Goal: Task Accomplishment & Management: Manage account settings

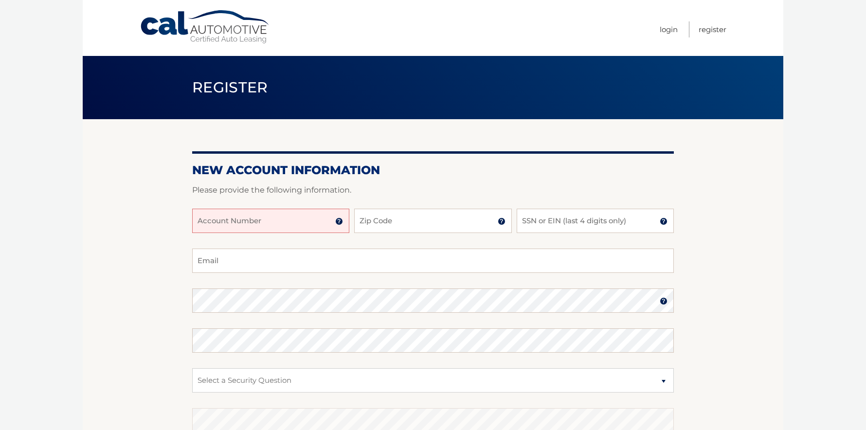
click at [340, 220] on img at bounding box center [339, 222] width 8 height 8
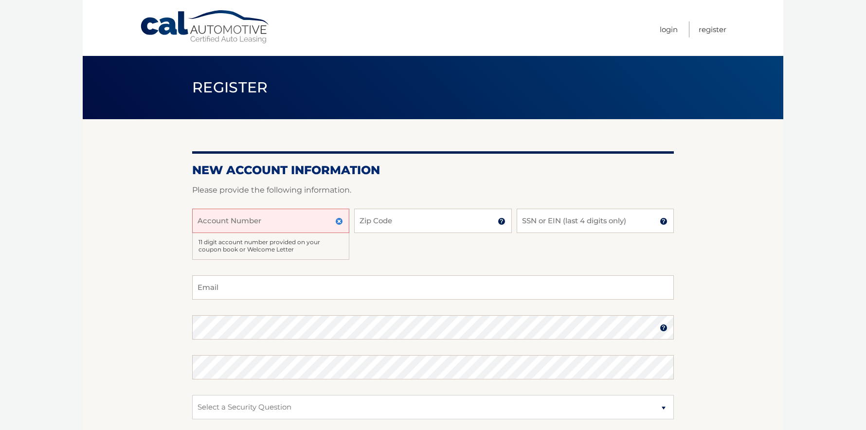
click at [314, 220] on input "Account Number" at bounding box center [270, 221] width 157 height 24
click at [340, 220] on img at bounding box center [339, 222] width 8 height 8
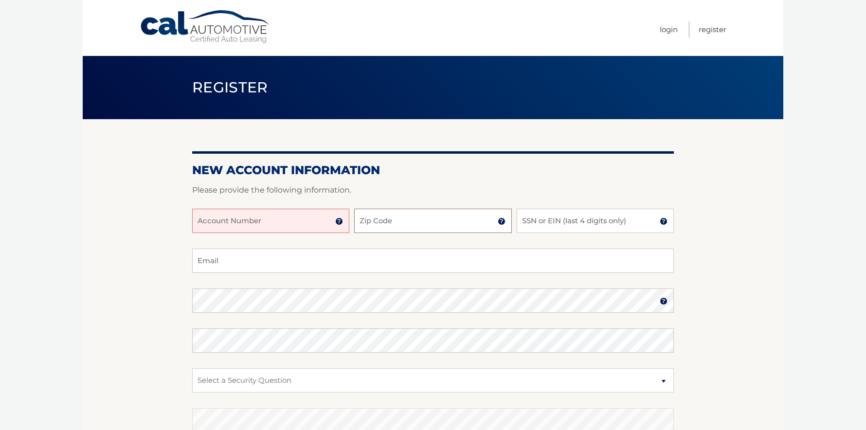
click at [362, 219] on input "Zip Code" at bounding box center [432, 221] width 157 height 24
type input "33326"
click at [551, 228] on input "SSN or EIN (last 4 digits only)" at bounding box center [595, 221] width 157 height 24
drag, startPoint x: 543, startPoint y: 221, endPoint x: 450, endPoint y: 318, distance: 134.3
click at [514, 221] on div "Account Number 11 digit account number provided on your coupon book or Welcome …" at bounding box center [433, 229] width 482 height 40
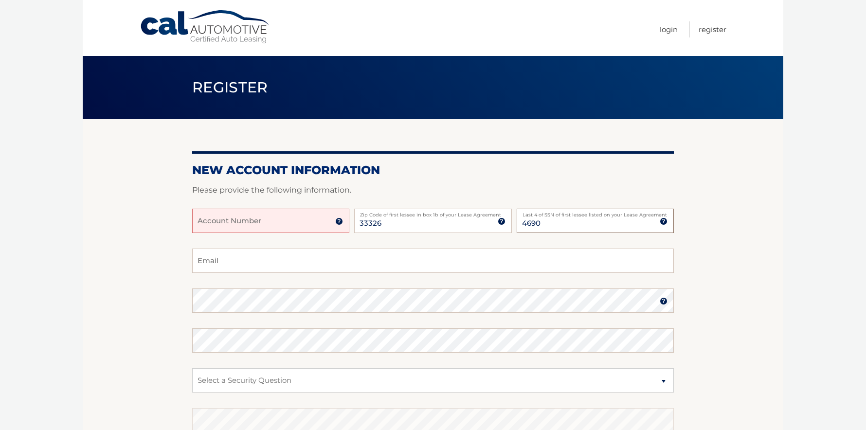
type input "4690"
click at [246, 263] on input "Email" at bounding box center [433, 261] width 482 height 24
type input "Gigi.Espinosa03@gmail.com"
click at [214, 378] on select "Select a Security Question What was the name of your elementary school? What is…" at bounding box center [433, 380] width 482 height 24
select select "1"
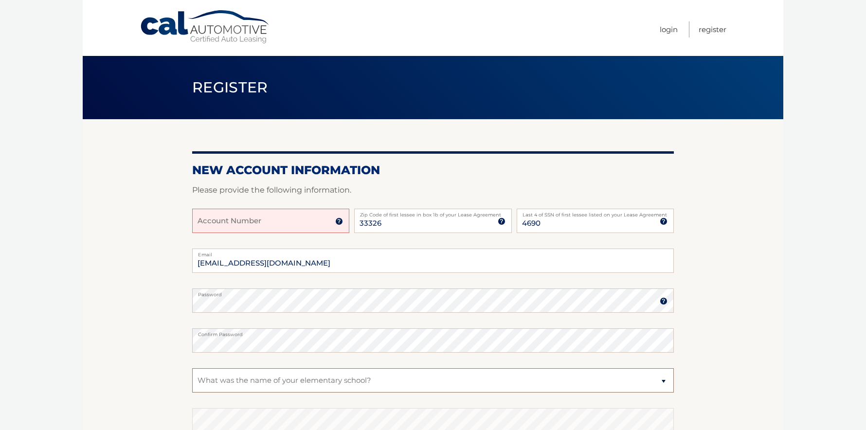
click at [192, 368] on select "Select a Security Question What was the name of your elementary school? What is…" at bounding box center [433, 380] width 482 height 24
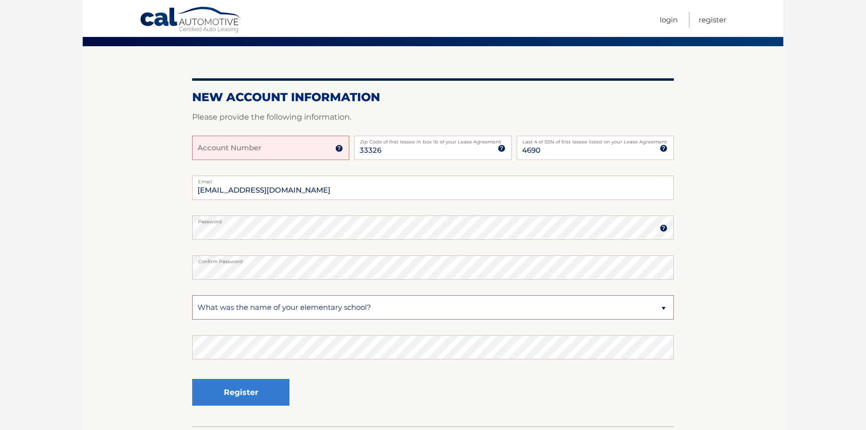
scroll to position [97, 0]
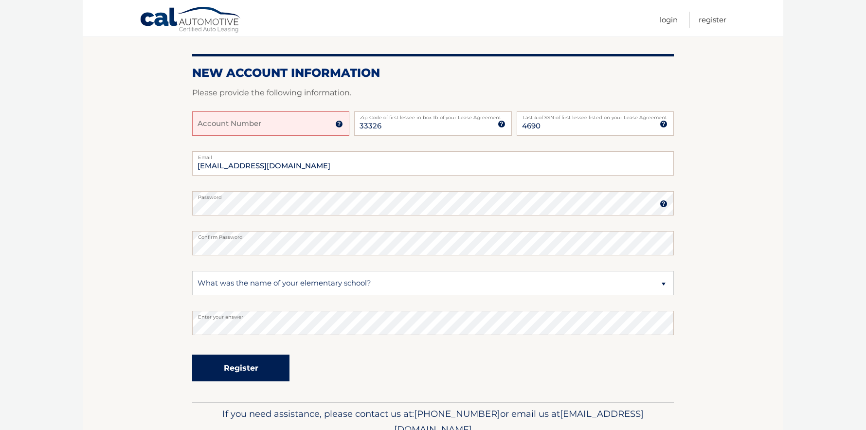
click at [241, 364] on button "Register" at bounding box center [240, 368] width 97 height 27
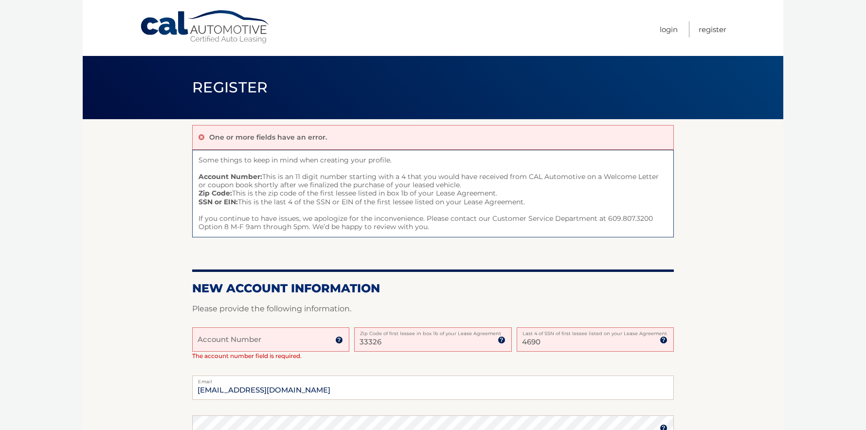
click at [212, 345] on input "Account Number" at bounding box center [270, 340] width 157 height 24
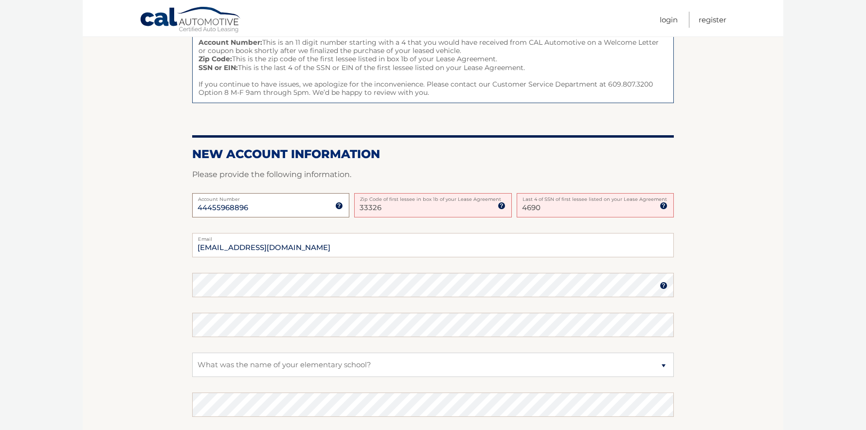
scroll to position [146, 0]
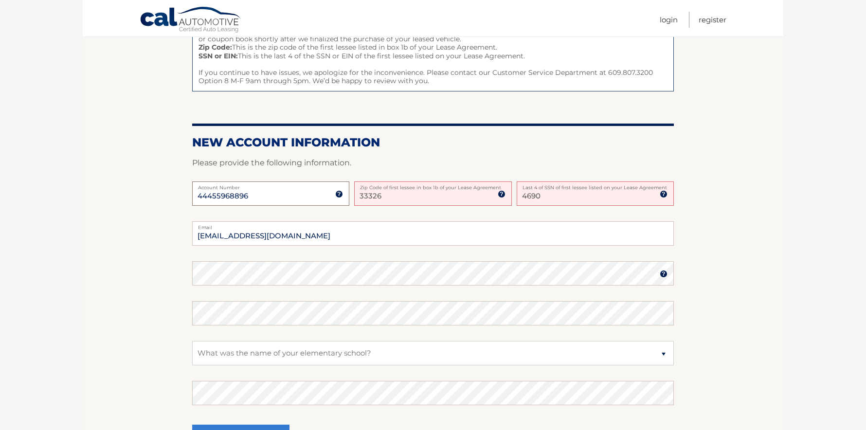
type input "44455968896"
click at [203, 235] on input "[EMAIL_ADDRESS][DOMAIN_NAME]" at bounding box center [433, 233] width 482 height 24
click at [220, 235] on input "[EMAIL_ADDRESS][DOMAIN_NAME]" at bounding box center [433, 233] width 482 height 24
type input "[EMAIL_ADDRESS][DOMAIN_NAME]"
click at [56, 269] on body "Cal Automotive Menu Login Register Register" at bounding box center [433, 69] width 866 height 430
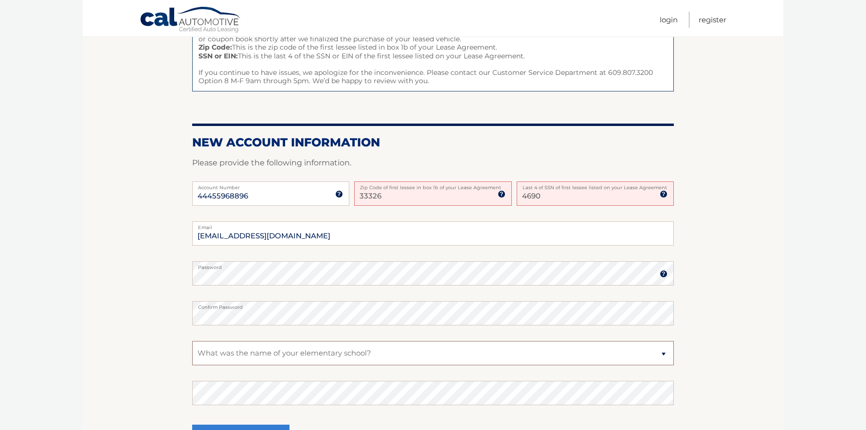
click at [217, 349] on select "Select a Security Question What was the name of your elementary school? What is…" at bounding box center [433, 353] width 482 height 24
click at [192, 341] on select "Select a Security Question What was the name of your elementary school? What is…" at bounding box center [433, 353] width 482 height 24
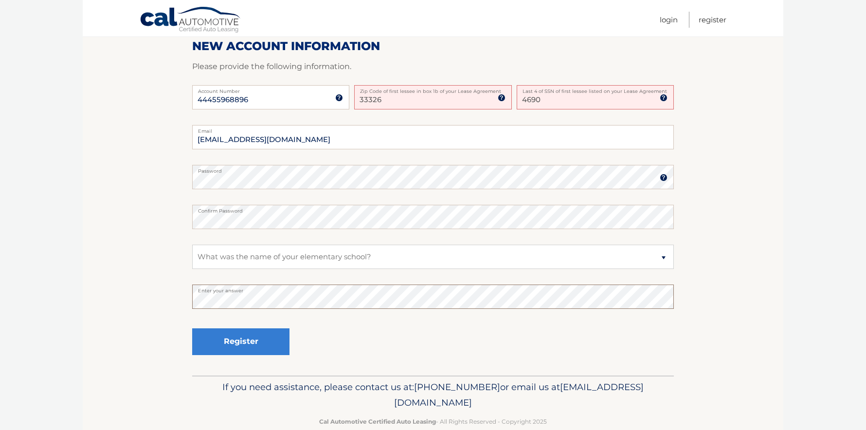
scroll to position [261, 0]
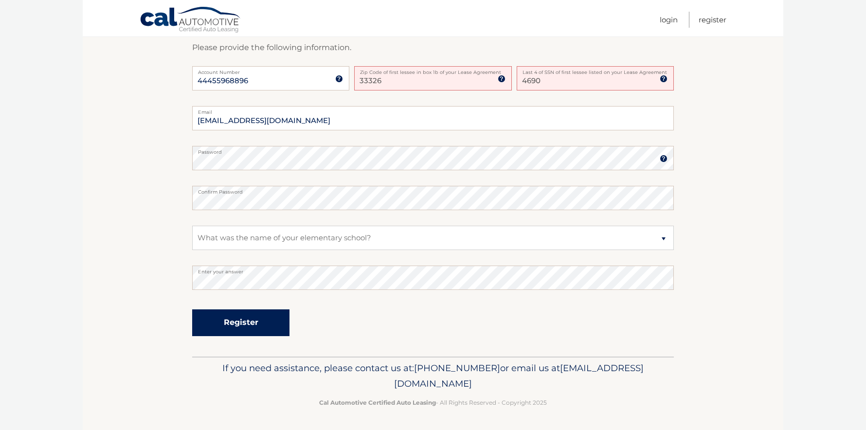
click at [244, 319] on button "Register" at bounding box center [240, 323] width 97 height 27
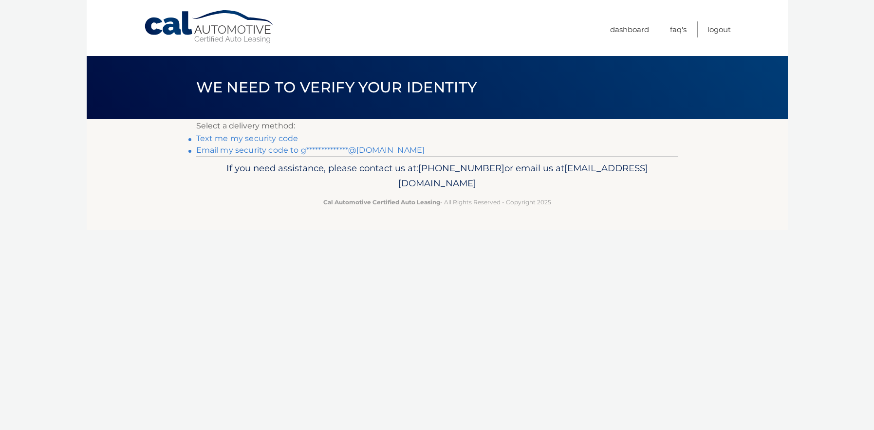
click at [254, 136] on link "Text me my security code" at bounding box center [247, 138] width 102 height 9
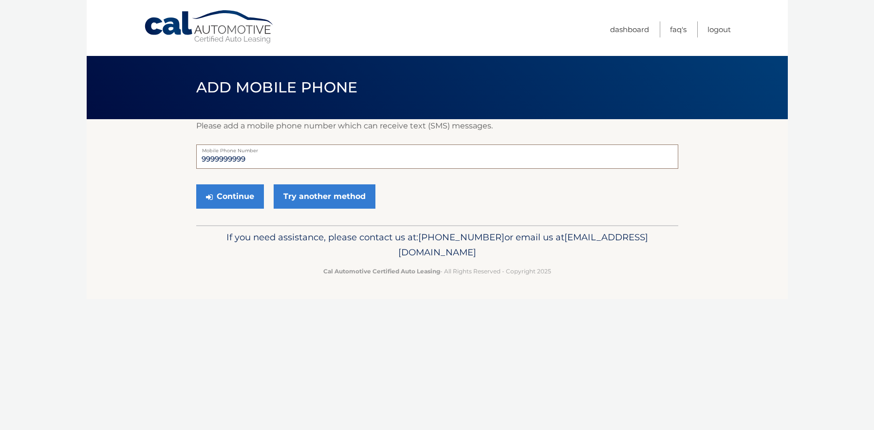
drag, startPoint x: 253, startPoint y: 161, endPoint x: 138, endPoint y: 158, distance: 114.9
click at [141, 151] on section "Please add a mobile phone number which can receive text (SMS) messages. 9999999…" at bounding box center [437, 172] width 701 height 106
type input "786-815-3748"
click at [238, 189] on button "Continue" at bounding box center [230, 196] width 68 height 24
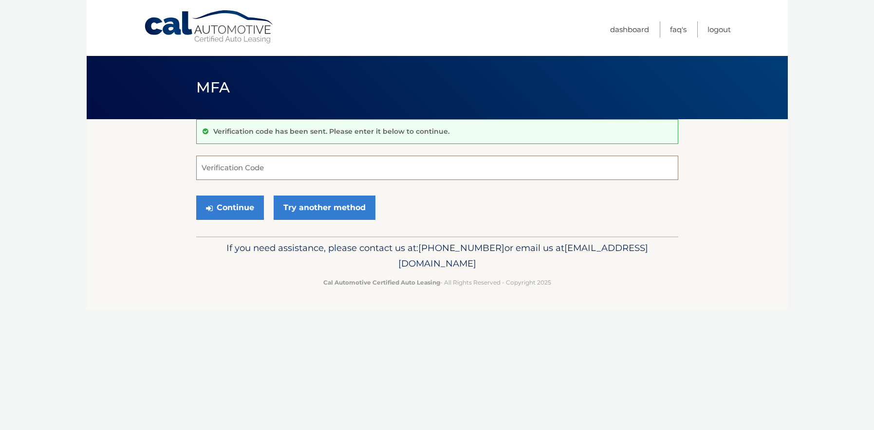
click at [240, 167] on input "Verification Code" at bounding box center [437, 168] width 482 height 24
type input "722198"
click at [222, 203] on button "Continue" at bounding box center [230, 208] width 68 height 24
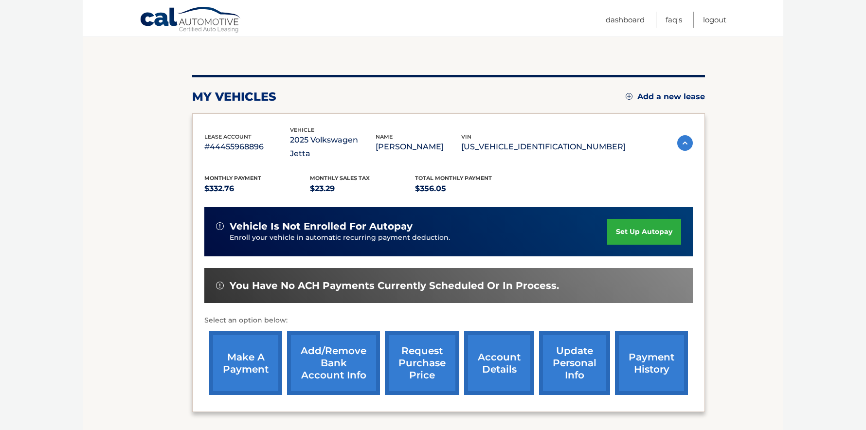
scroll to position [97, 0]
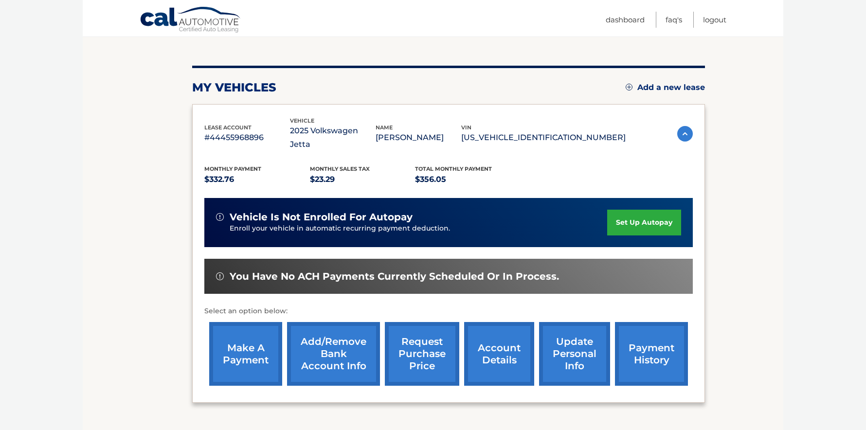
click at [641, 210] on link "set up autopay" at bounding box center [644, 223] width 74 height 26
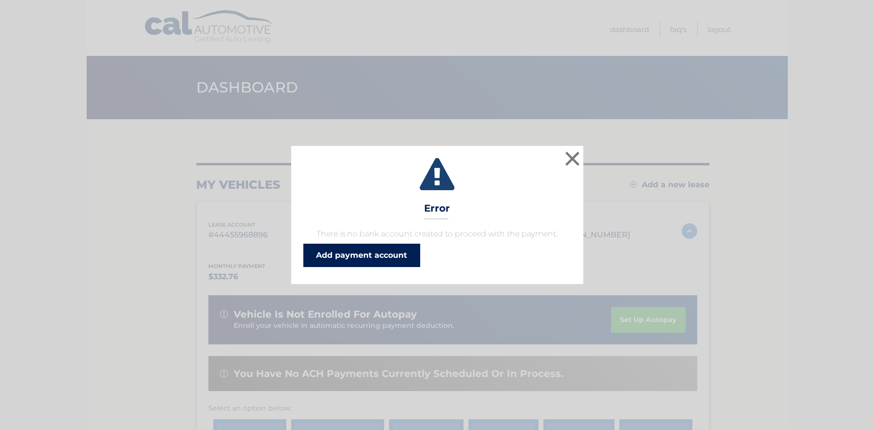
click at [359, 253] on link "Add payment account" at bounding box center [361, 255] width 117 height 23
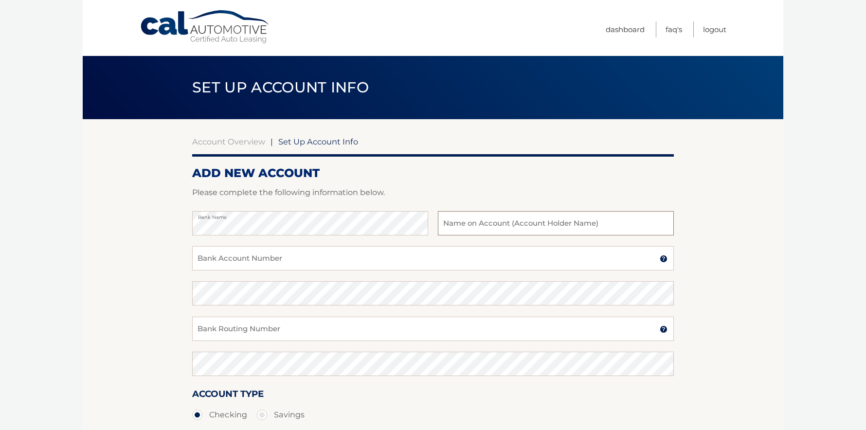
click at [452, 227] on input "text" at bounding box center [556, 223] width 236 height 24
type input "[PERSON_NAME]"
click at [230, 259] on input "Bank Account Number" at bounding box center [433, 258] width 482 height 24
type input "9951105809"
click at [202, 334] on input "Bank Routing Number" at bounding box center [433, 329] width 482 height 24
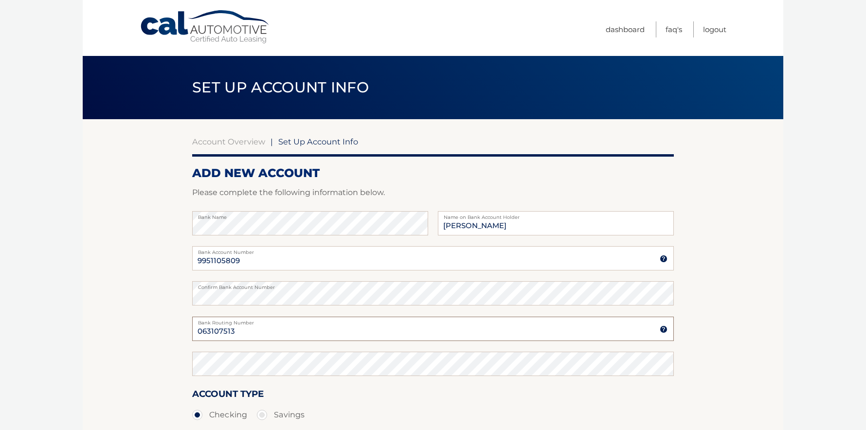
type input "063107513"
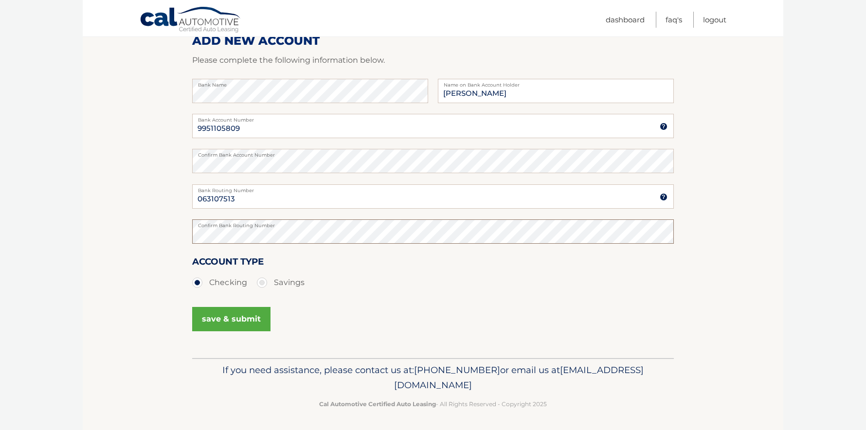
scroll to position [134, 0]
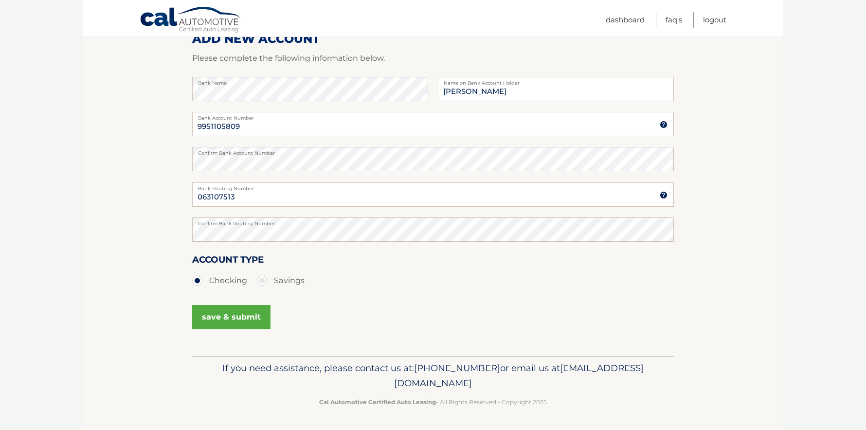
click at [232, 313] on button "save & submit" at bounding box center [231, 317] width 78 height 24
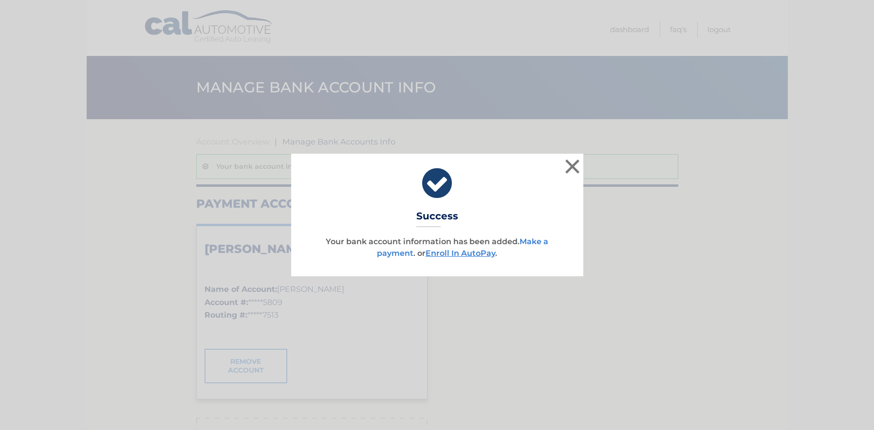
click at [535, 238] on link "Make a payment" at bounding box center [462, 247] width 171 height 21
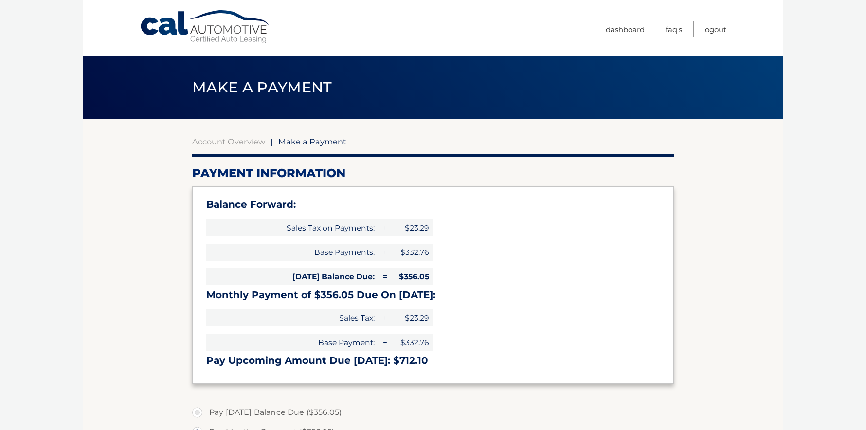
select select "ODQ1NjRhNWMtYWU0Ni00ZTc4LWE5ZDQtODYwNzFhNzVhZDBj"
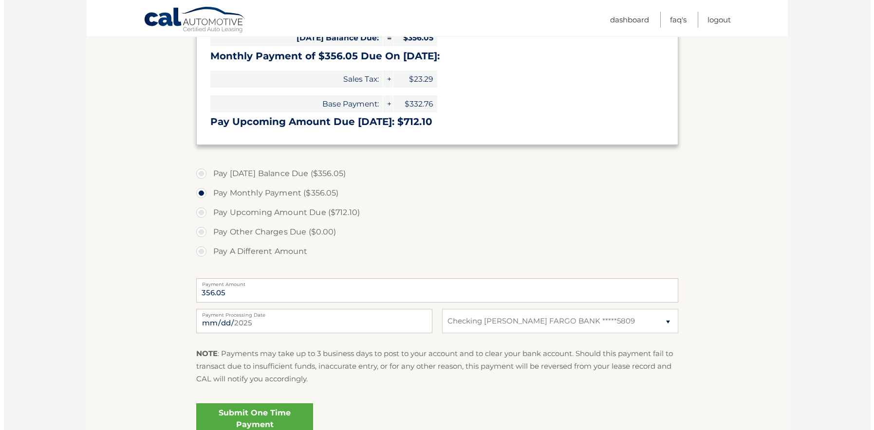
scroll to position [243, 0]
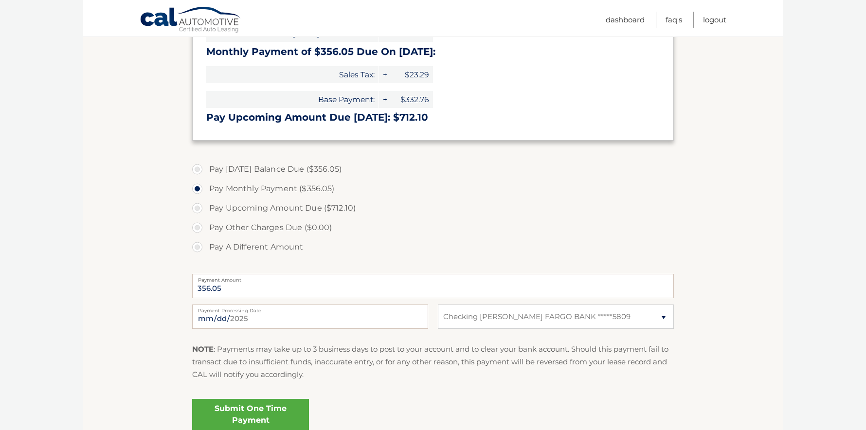
click at [249, 414] on link "Submit One Time Payment" at bounding box center [250, 414] width 117 height 31
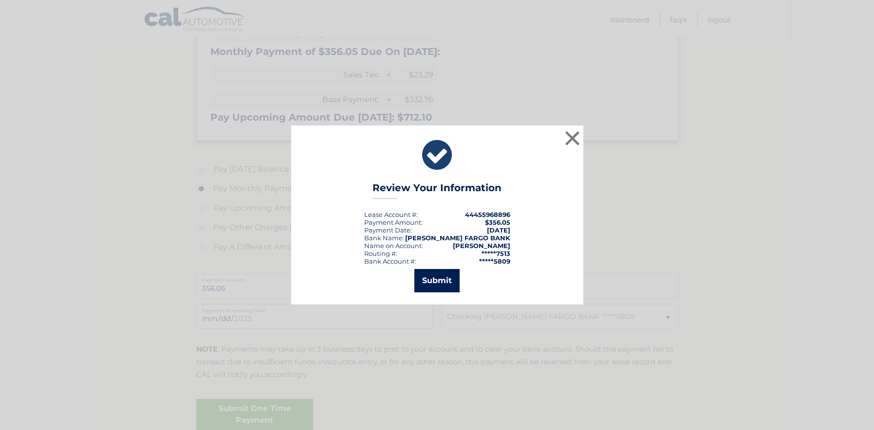
click at [436, 281] on button "Submit" at bounding box center [436, 280] width 45 height 23
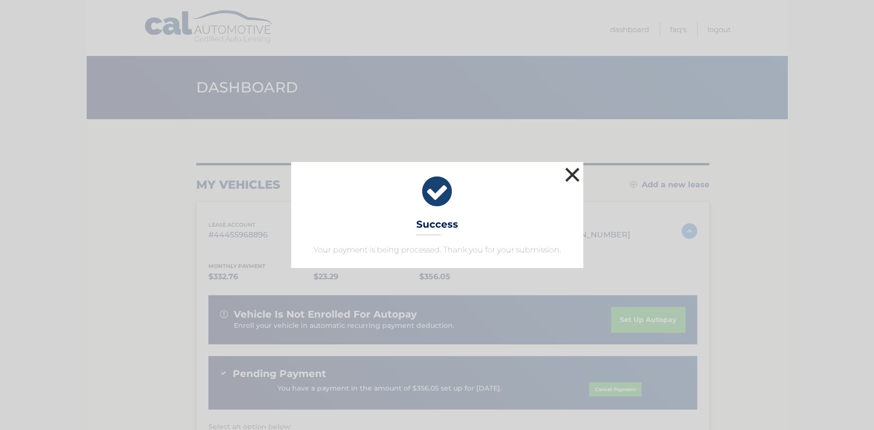
drag, startPoint x: 569, startPoint y: 171, endPoint x: 564, endPoint y: 172, distance: 5.0
click at [568, 171] on button "×" at bounding box center [572, 174] width 19 height 19
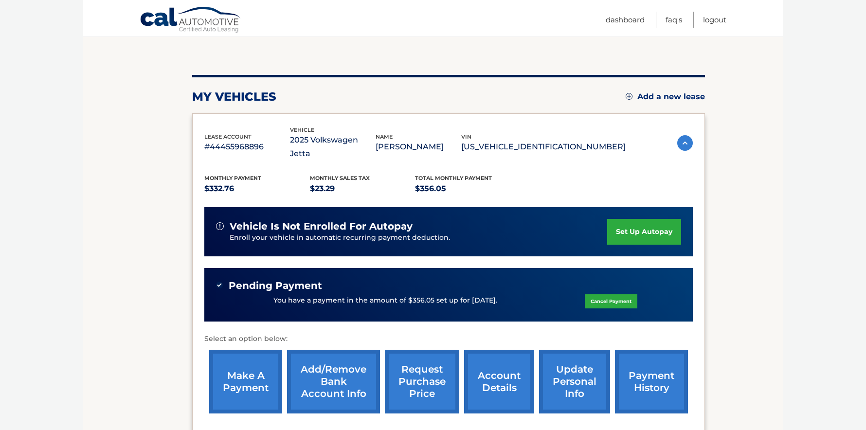
scroll to position [178, 0]
